Goal: Task Accomplishment & Management: Use online tool/utility

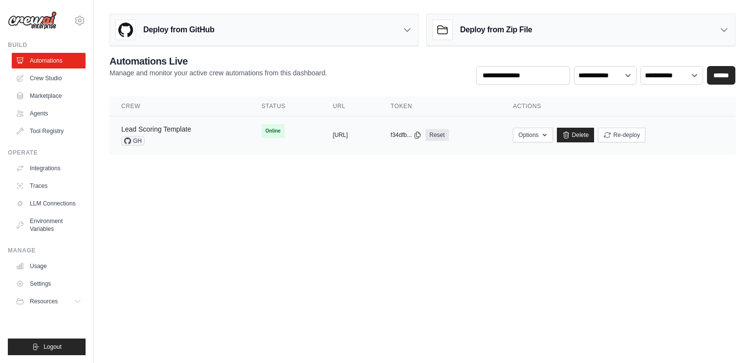
click at [150, 127] on link "Lead Scoring Template" at bounding box center [156, 129] width 70 height 8
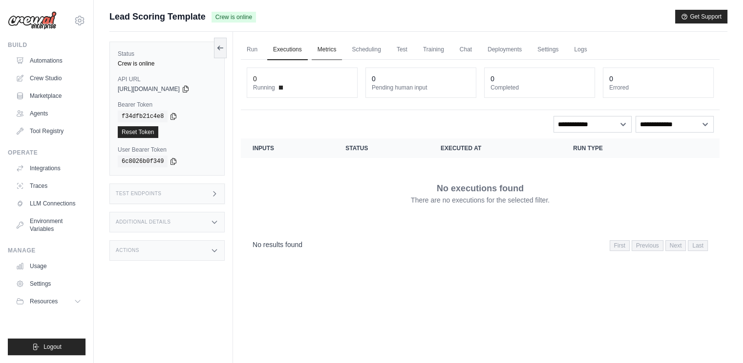
click at [332, 42] on link "Metrics" at bounding box center [327, 50] width 31 height 21
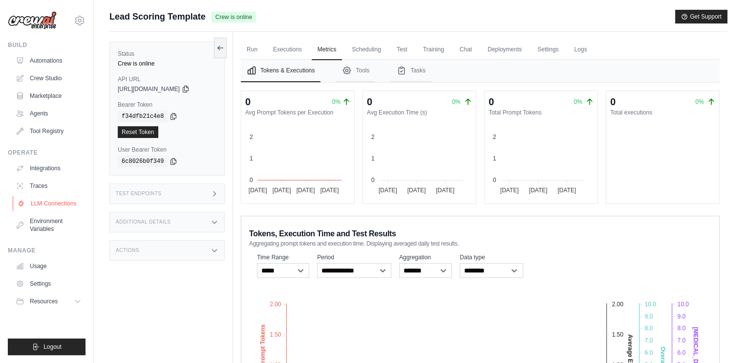
click at [48, 203] on link "LLM Connections" at bounding box center [50, 203] width 74 height 16
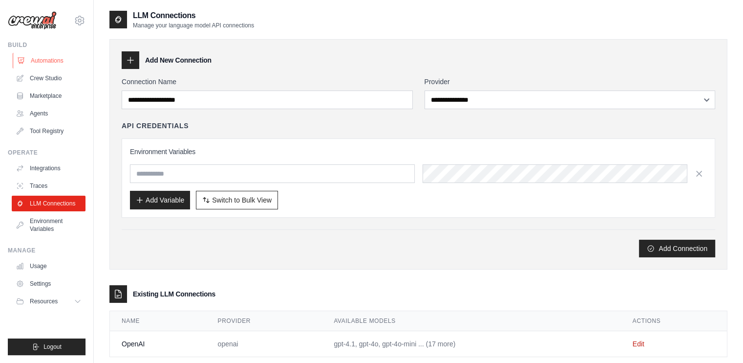
click at [43, 60] on link "Automations" at bounding box center [50, 61] width 74 height 16
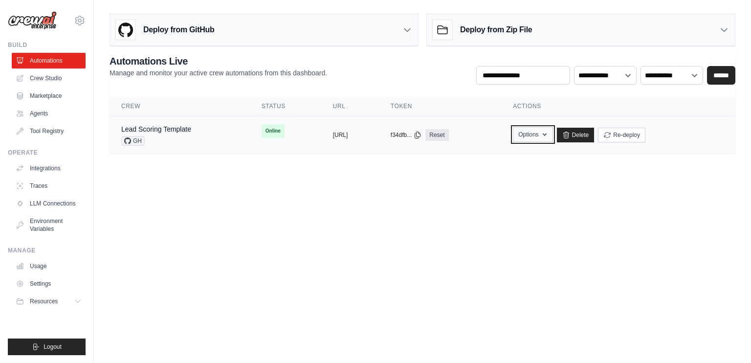
click at [552, 136] on button "Options" at bounding box center [533, 134] width 40 height 15
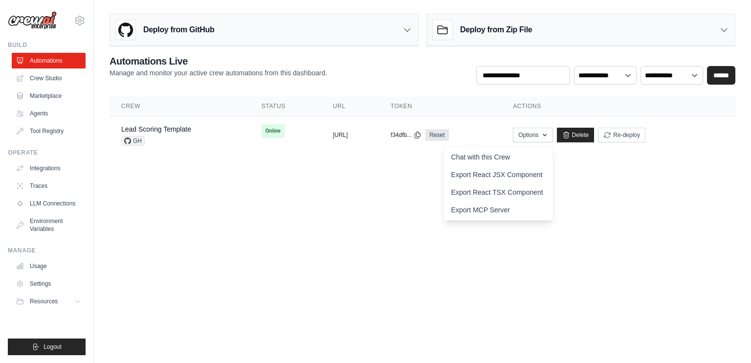
click at [271, 195] on body "riaan@obmdigital.co.za Settings Build Automations Crew Studio" at bounding box center [375, 181] width 751 height 363
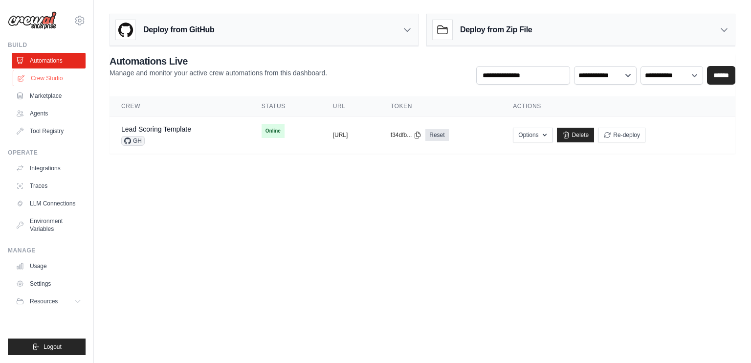
click at [53, 76] on link "Crew Studio" at bounding box center [50, 78] width 74 height 16
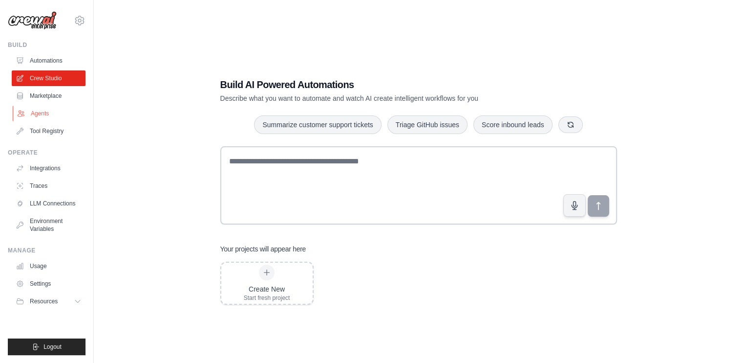
click at [38, 115] on link "Agents" at bounding box center [50, 114] width 74 height 16
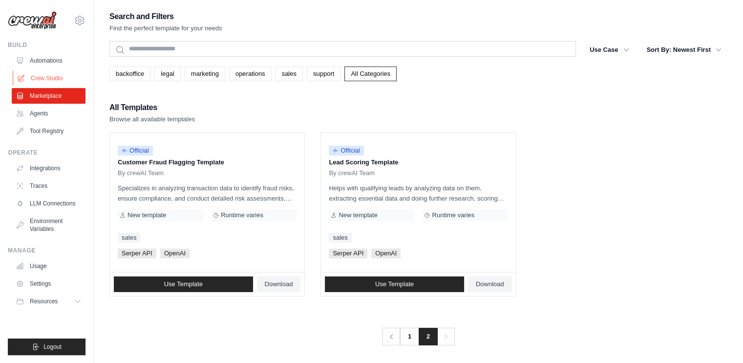
click at [53, 77] on link "Crew Studio" at bounding box center [50, 78] width 74 height 16
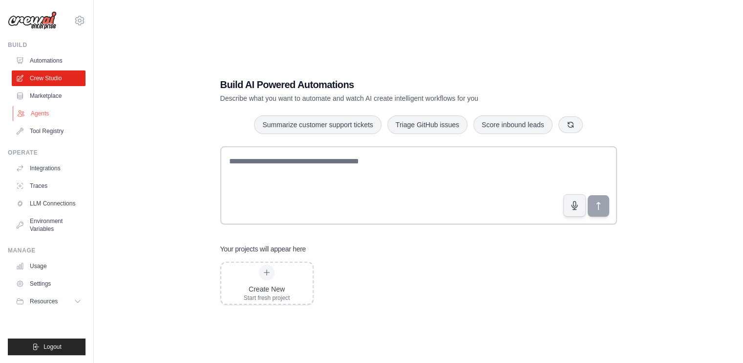
click at [35, 109] on link "Agents" at bounding box center [50, 114] width 74 height 16
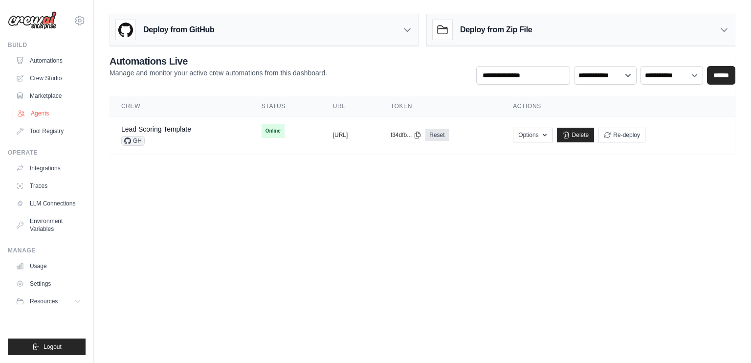
click at [50, 112] on link "Agents" at bounding box center [50, 114] width 74 height 16
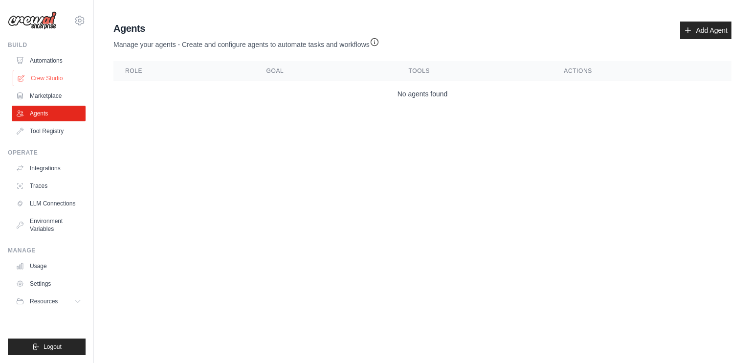
click at [46, 78] on link "Crew Studio" at bounding box center [50, 78] width 74 height 16
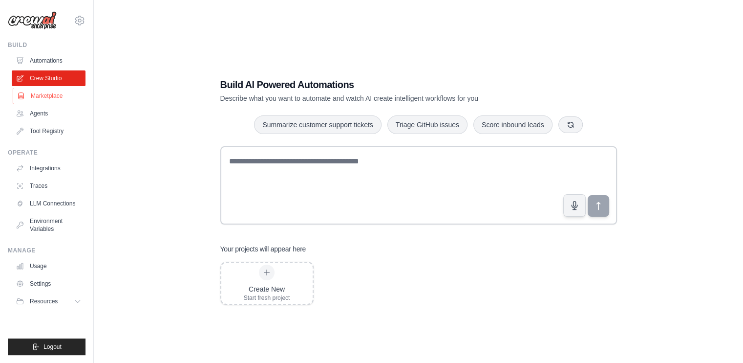
click at [59, 98] on link "Marketplace" at bounding box center [50, 96] width 74 height 16
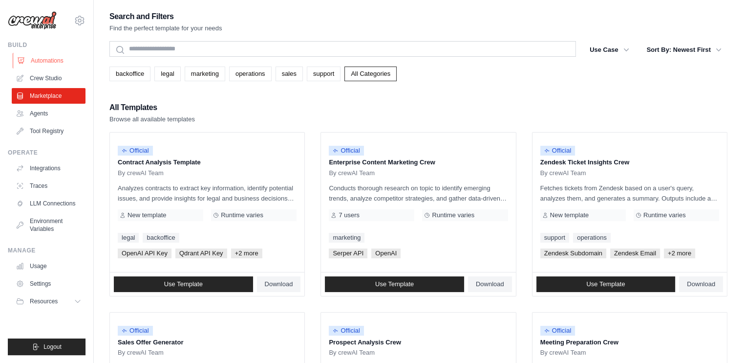
click at [51, 60] on link "Automations" at bounding box center [50, 61] width 74 height 16
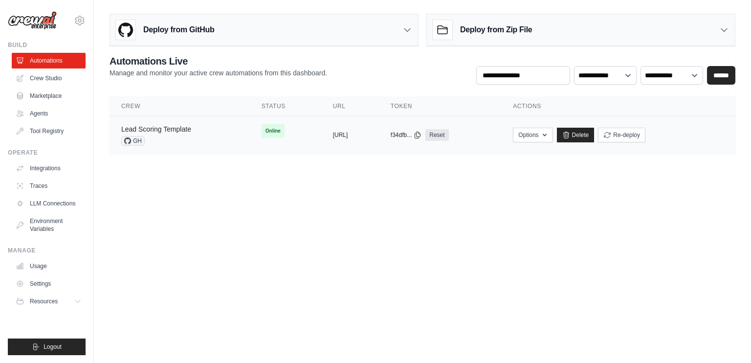
click at [168, 125] on link "Lead Scoring Template" at bounding box center [156, 129] width 70 height 8
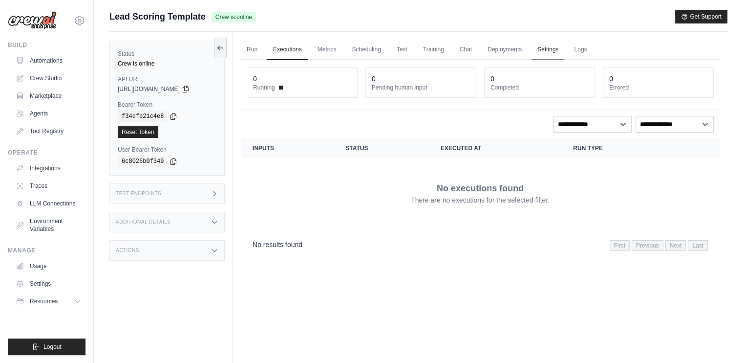
click at [564, 50] on link "Settings" at bounding box center [548, 50] width 33 height 21
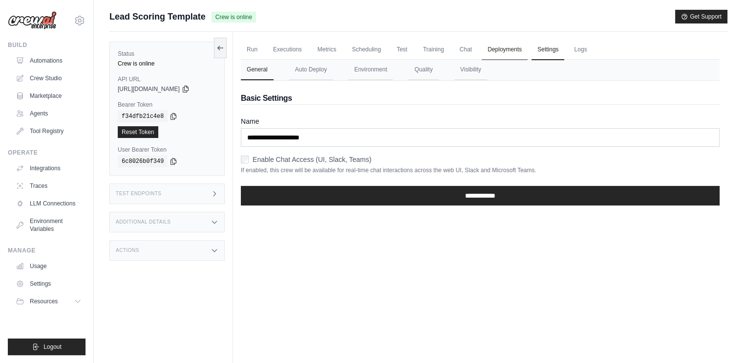
click at [518, 48] on link "Deployments" at bounding box center [505, 50] width 46 height 21
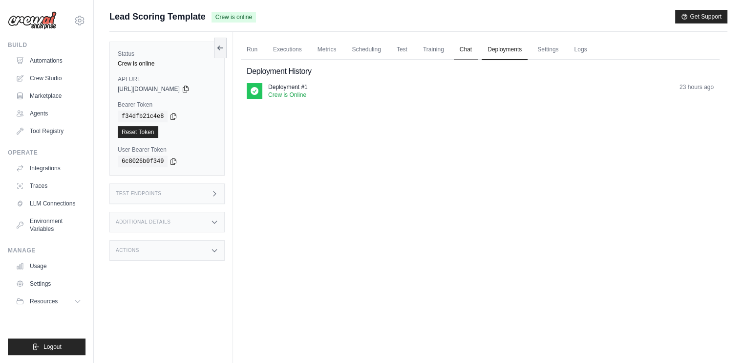
click at [478, 46] on link "Chat" at bounding box center [466, 50] width 24 height 21
click at [450, 50] on link "Training" at bounding box center [433, 50] width 33 height 21
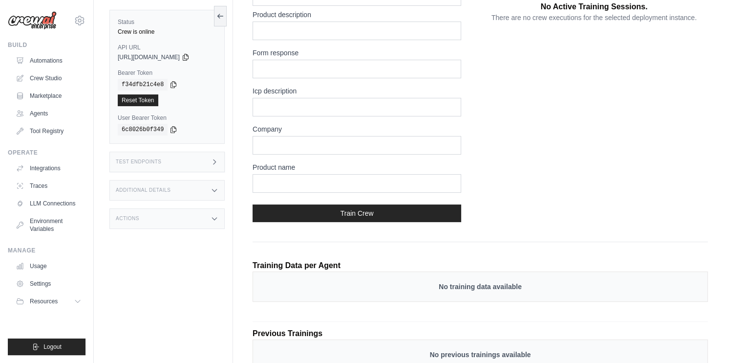
scroll to position [175, 0]
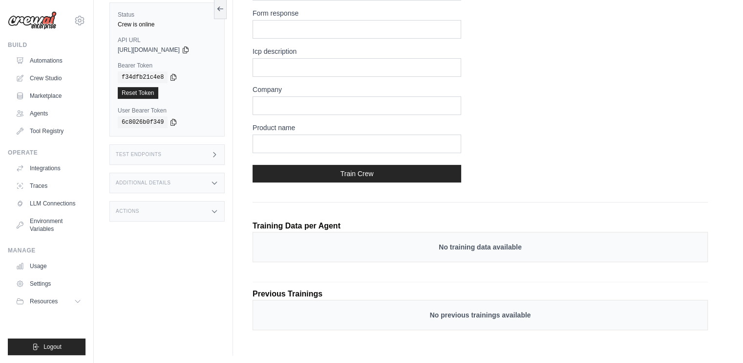
click at [438, 243] on p "No training data available" at bounding box center [480, 247] width 435 height 10
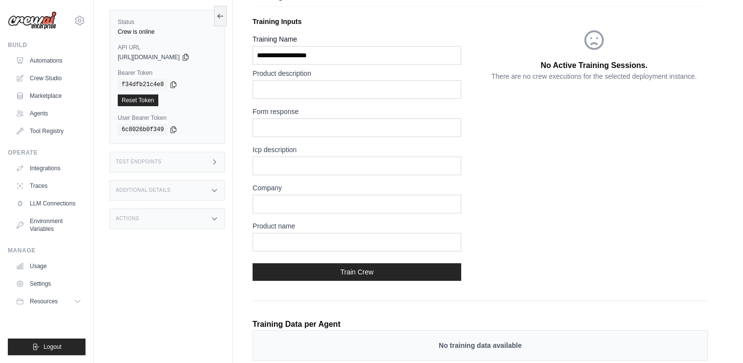
scroll to position [0, 0]
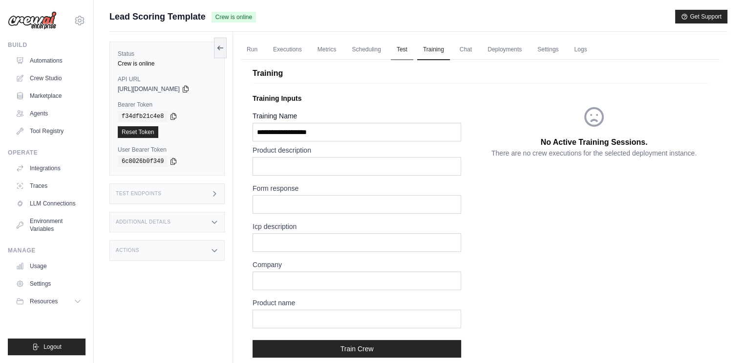
click at [413, 52] on link "Test" at bounding box center [402, 50] width 22 height 21
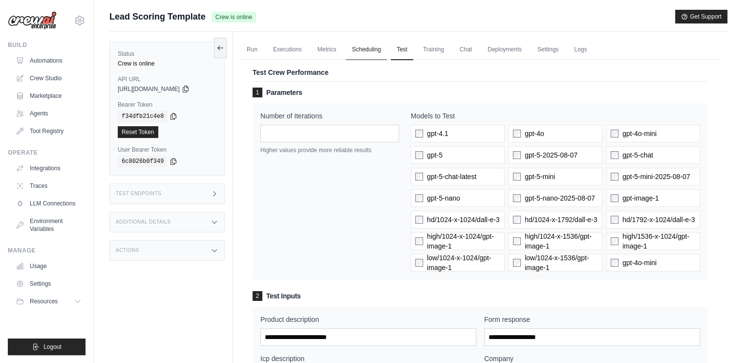
click at [384, 47] on link "Scheduling" at bounding box center [366, 50] width 41 height 21
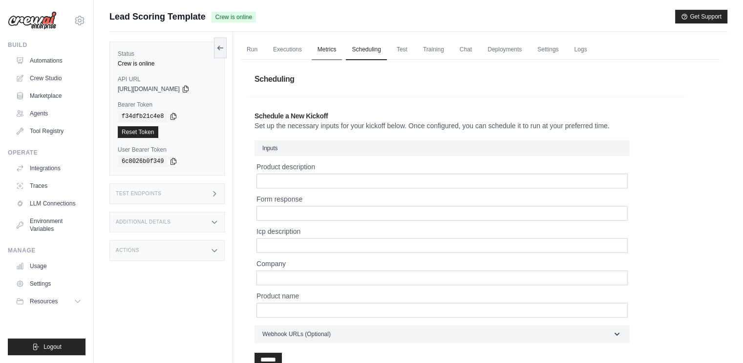
click at [338, 45] on link "Metrics" at bounding box center [327, 50] width 31 height 21
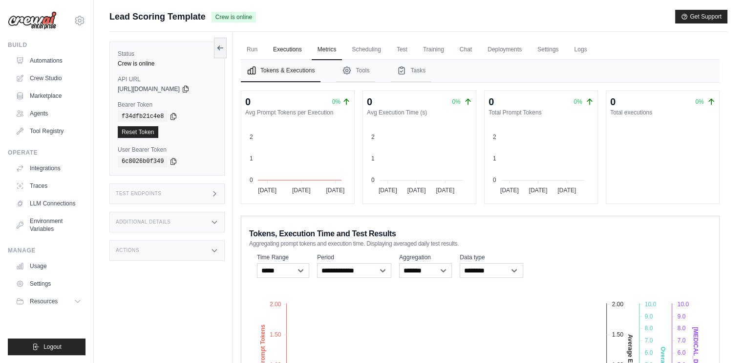
click at [281, 46] on link "Executions" at bounding box center [287, 50] width 41 height 21
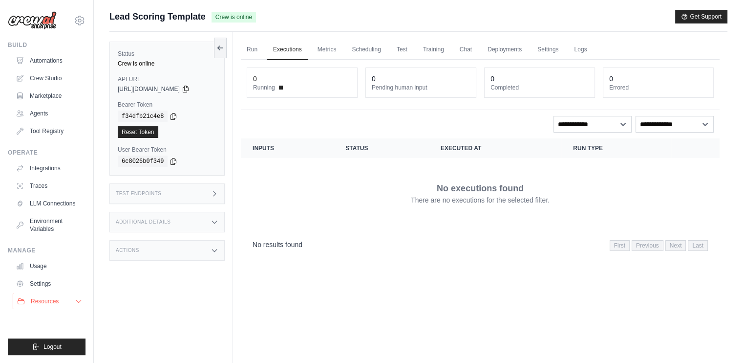
click at [51, 303] on span "Resources" at bounding box center [45, 301] width 28 height 8
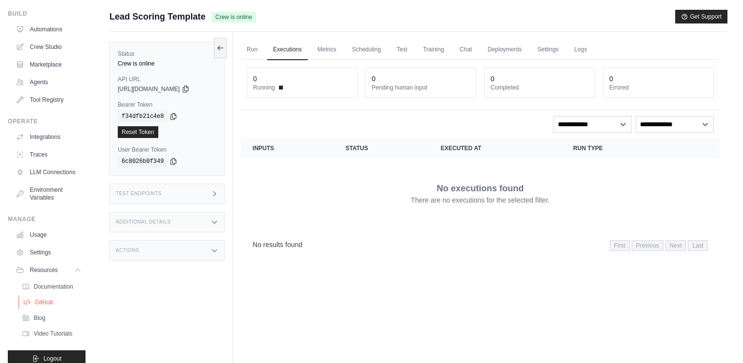
scroll to position [58, 0]
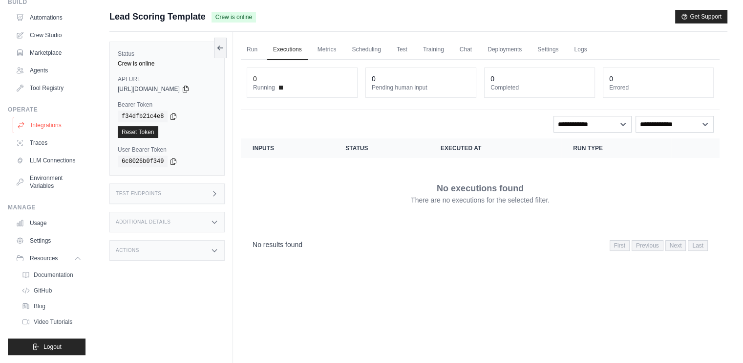
click at [41, 117] on link "Integrations" at bounding box center [50, 125] width 74 height 16
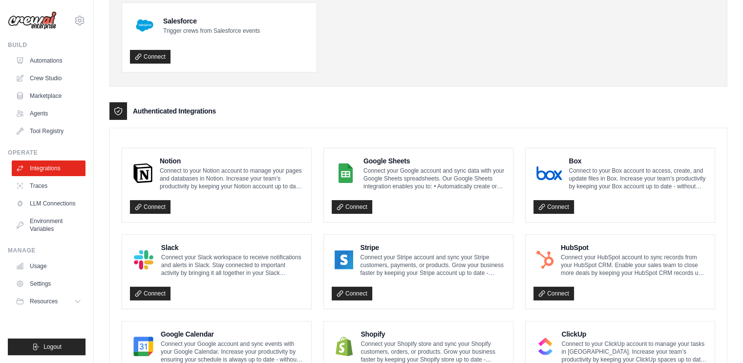
scroll to position [195, 0]
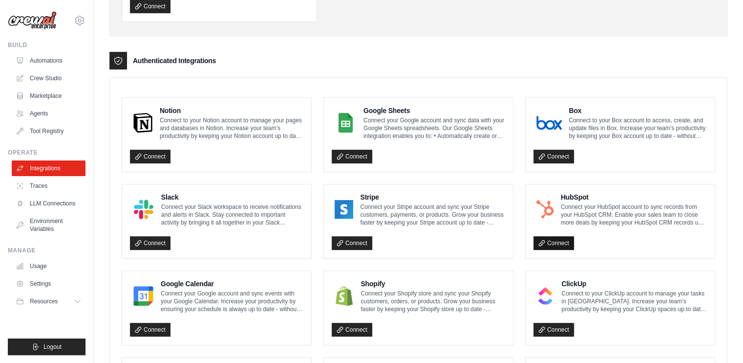
click at [556, 240] on link "Connect" at bounding box center [554, 243] width 41 height 14
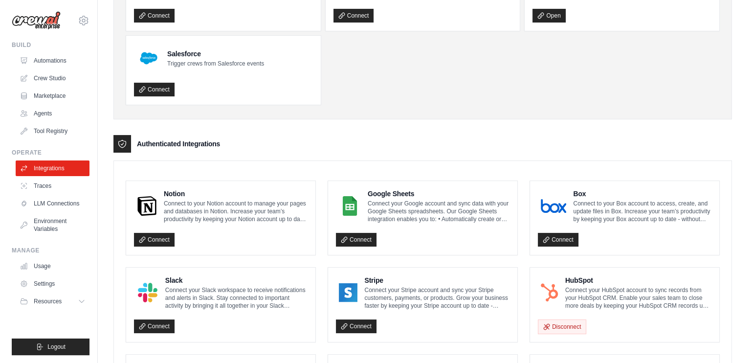
scroll to position [145, 0]
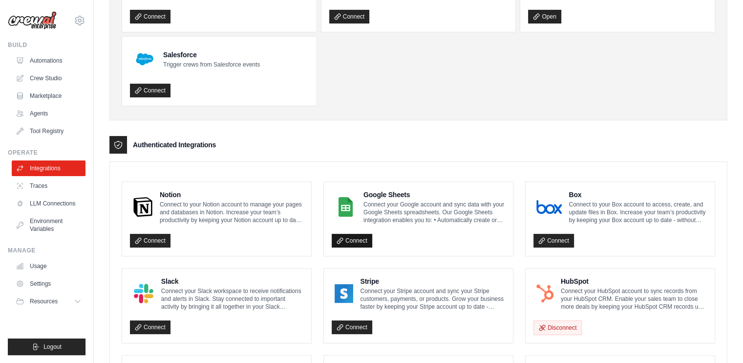
click at [359, 236] on link "Connect" at bounding box center [352, 241] width 41 height 14
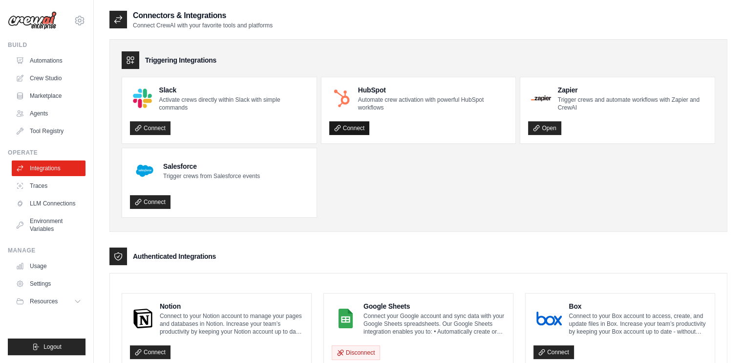
click at [347, 128] on link "Connect" at bounding box center [349, 128] width 41 height 14
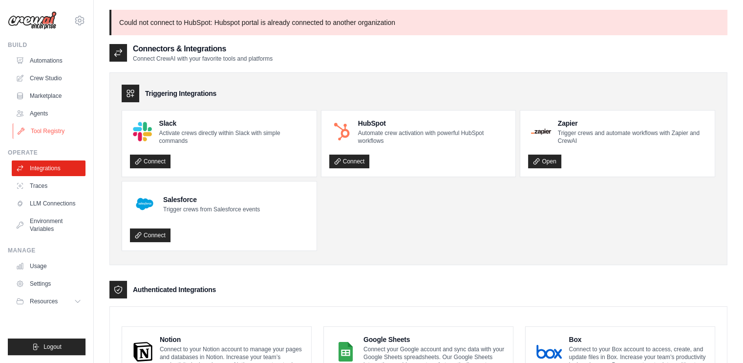
click at [49, 129] on link "Tool Registry" at bounding box center [50, 131] width 74 height 16
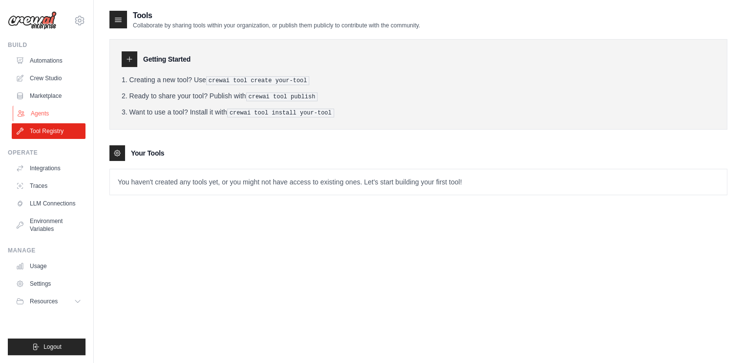
click at [47, 108] on link "Agents" at bounding box center [50, 114] width 74 height 16
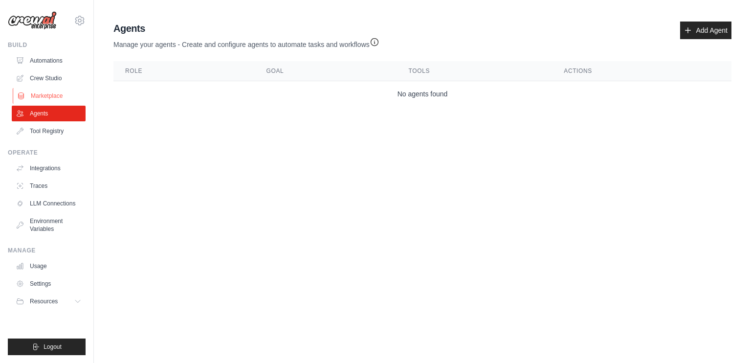
click at [44, 95] on link "Marketplace" at bounding box center [50, 96] width 74 height 16
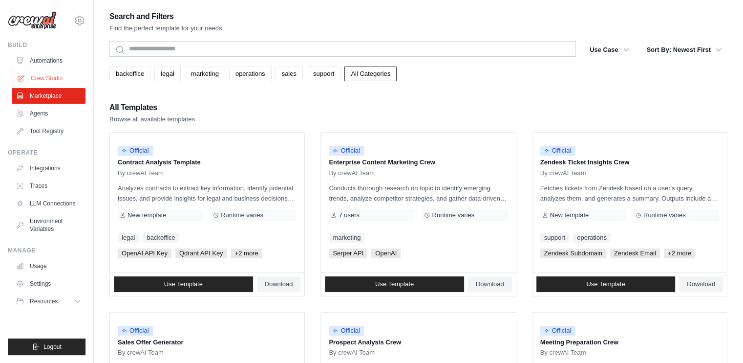
click at [40, 80] on link "Crew Studio" at bounding box center [50, 78] width 74 height 16
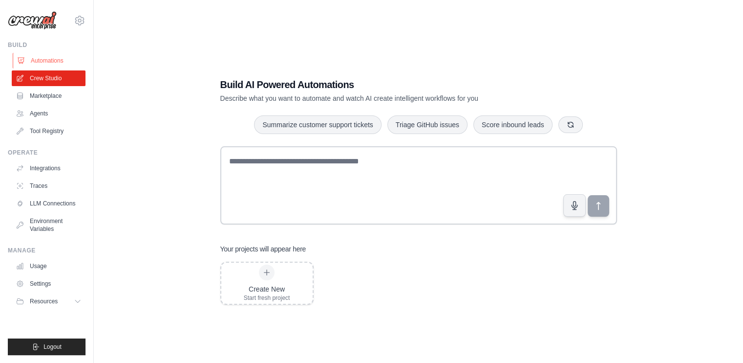
click at [51, 60] on link "Automations" at bounding box center [50, 61] width 74 height 16
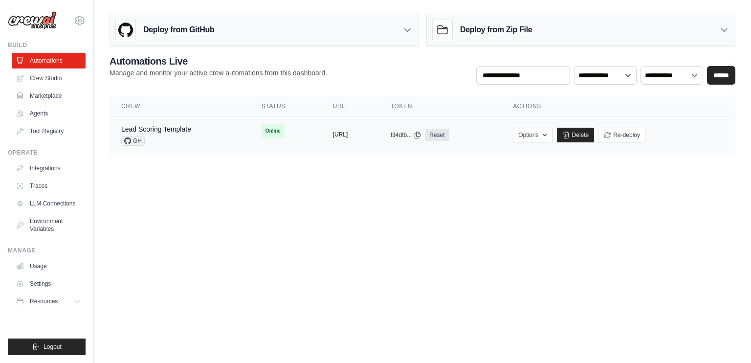
click at [348, 131] on button "[URL]" at bounding box center [340, 134] width 15 height 8
click at [157, 130] on link "Lead Scoring Template" at bounding box center [156, 129] width 70 height 8
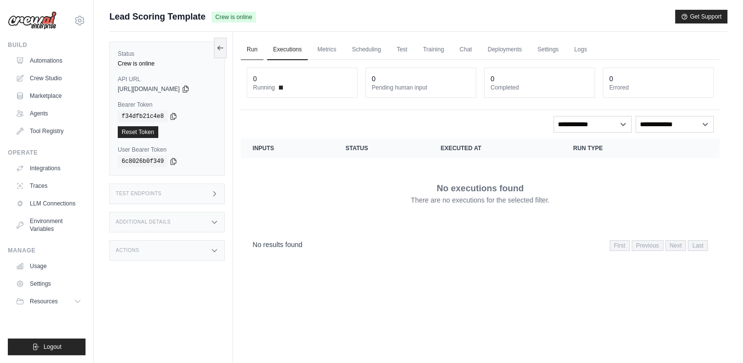
click at [247, 48] on link "Run" at bounding box center [252, 50] width 22 height 21
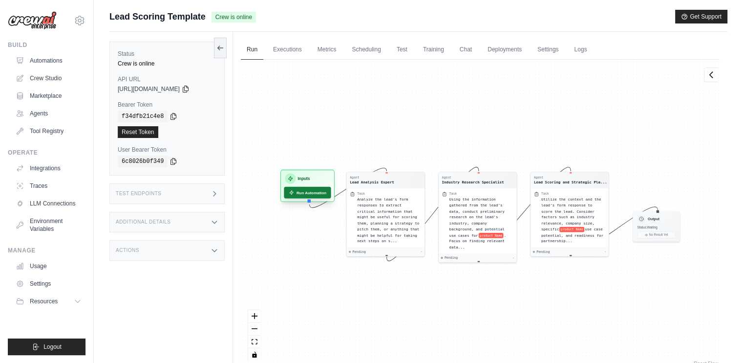
click at [293, 190] on icon at bounding box center [291, 192] width 5 height 5
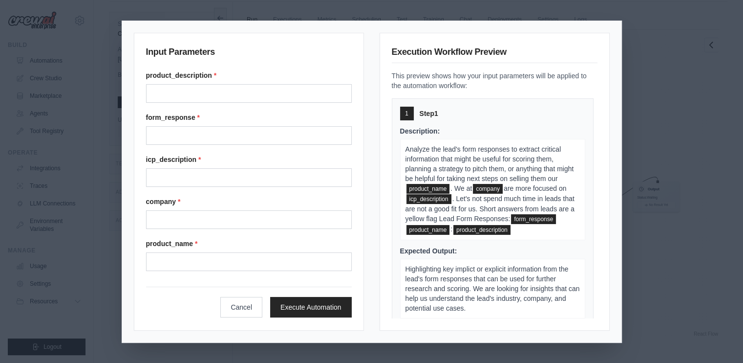
scroll to position [41, 0]
click at [224, 309] on button "Cancel" at bounding box center [241, 307] width 42 height 21
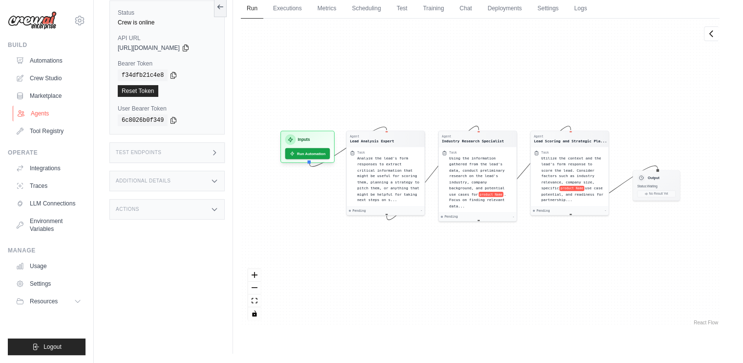
click at [38, 115] on link "Agents" at bounding box center [50, 114] width 74 height 16
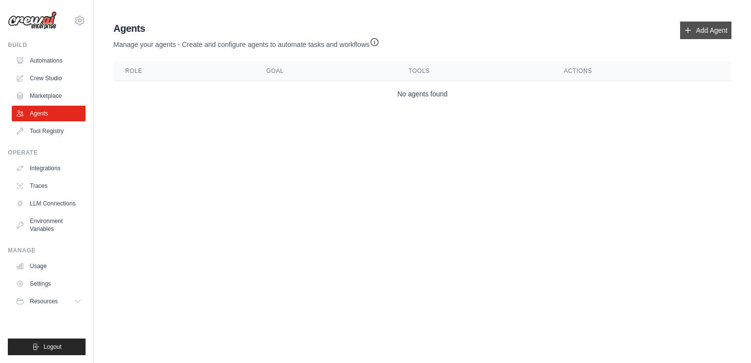
click at [704, 25] on link "Add Agent" at bounding box center [705, 31] width 51 height 18
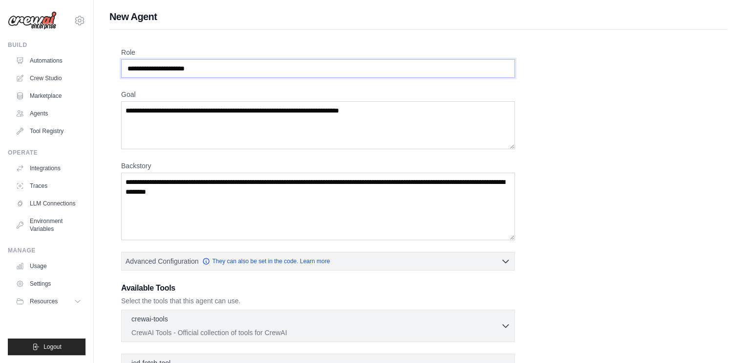
click at [272, 68] on input "Role" at bounding box center [318, 68] width 394 height 19
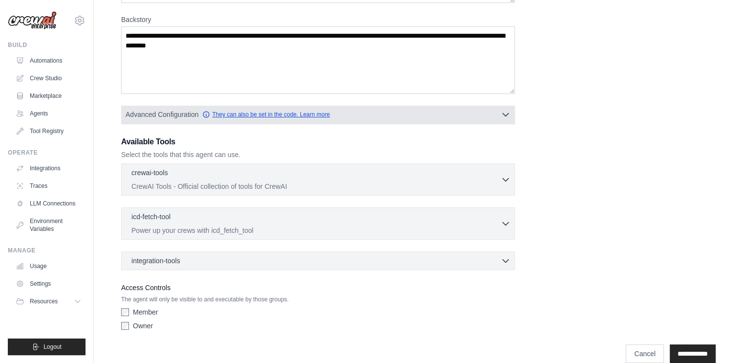
scroll to position [147, 0]
